Goal: Find specific page/section: Find specific page/section

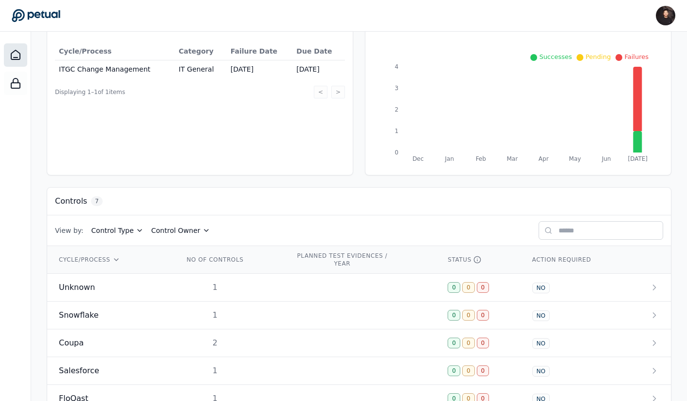
scroll to position [131, 0]
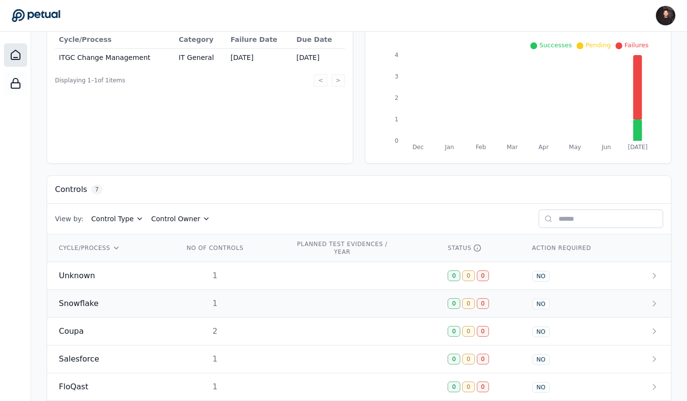
click at [101, 307] on div "Snowflake" at bounding box center [110, 303] width 102 height 12
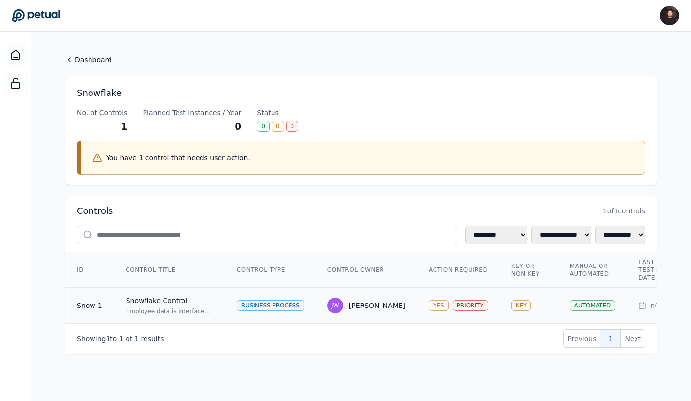
click at [121, 304] on td "Snowflake Control Employee data is interfaced from Workday to NetSuite via Snow…" at bounding box center [169, 306] width 111 height 36
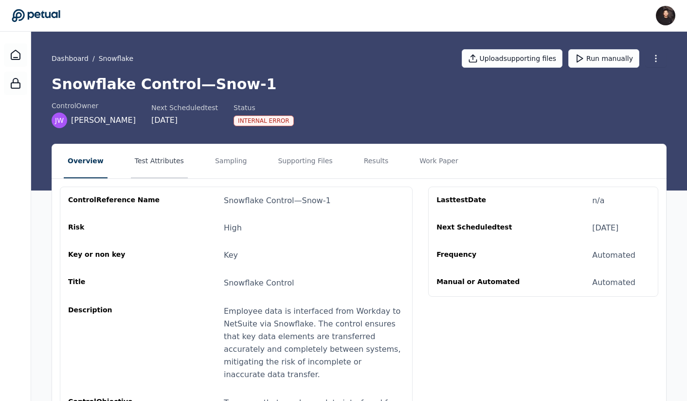
click at [160, 154] on button "Test Attributes" at bounding box center [159, 161] width 57 height 34
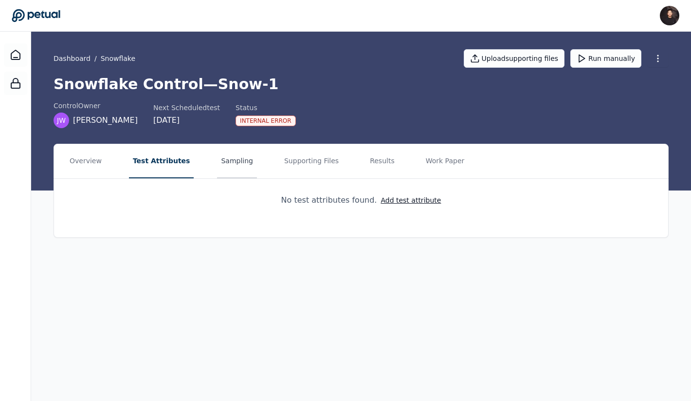
click at [228, 158] on button "Sampling" at bounding box center [237, 161] width 40 height 34
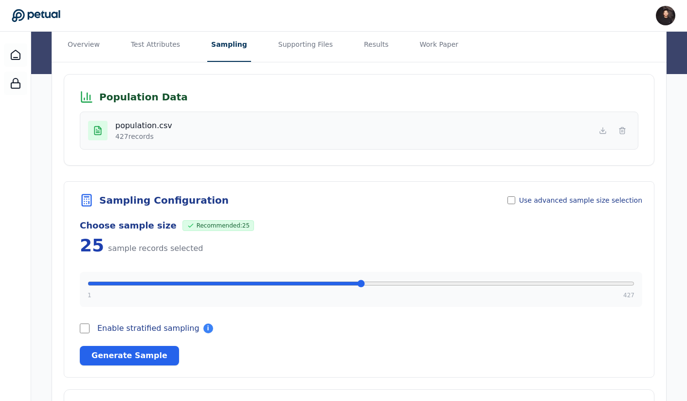
scroll to position [118, 0]
